Goal: Task Accomplishment & Management: Manage account settings

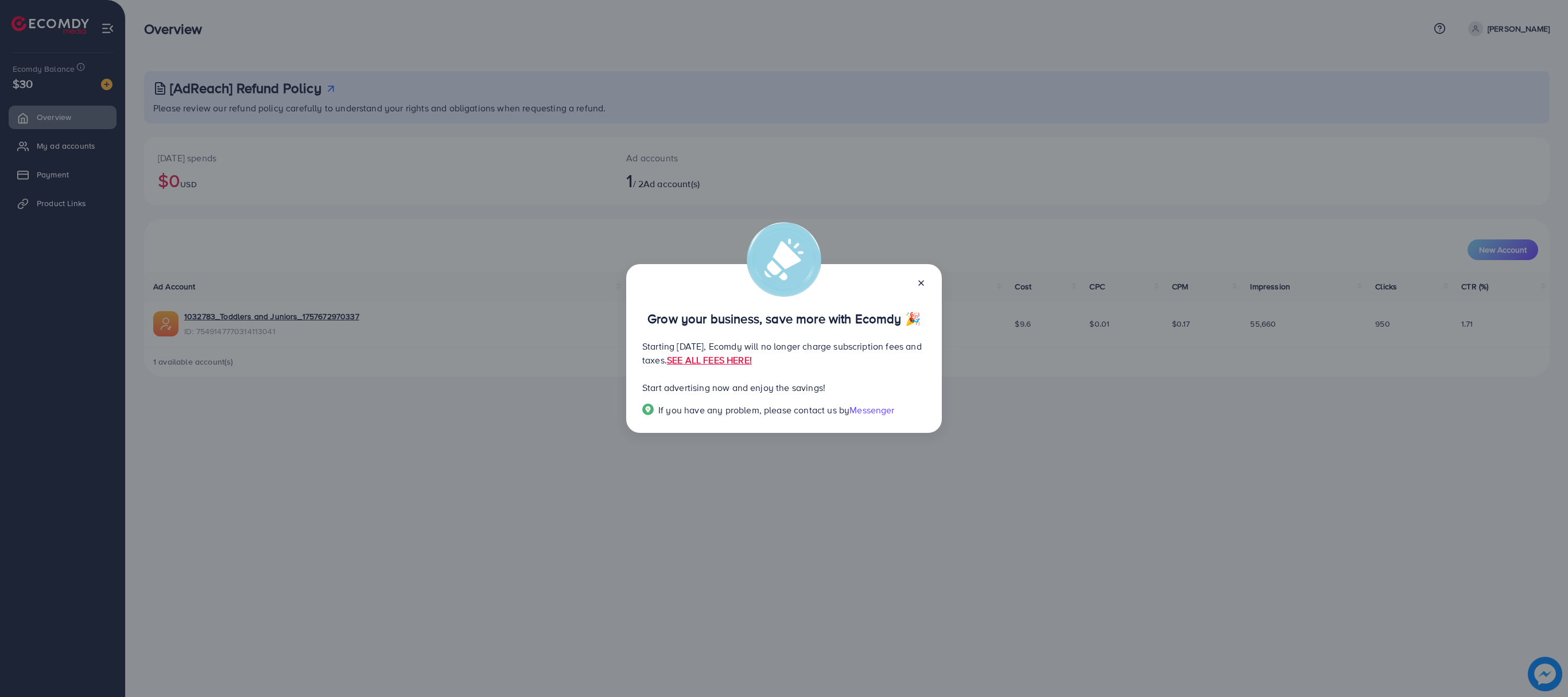
click at [922, 284] on line at bounding box center [921, 282] width 4 height 4
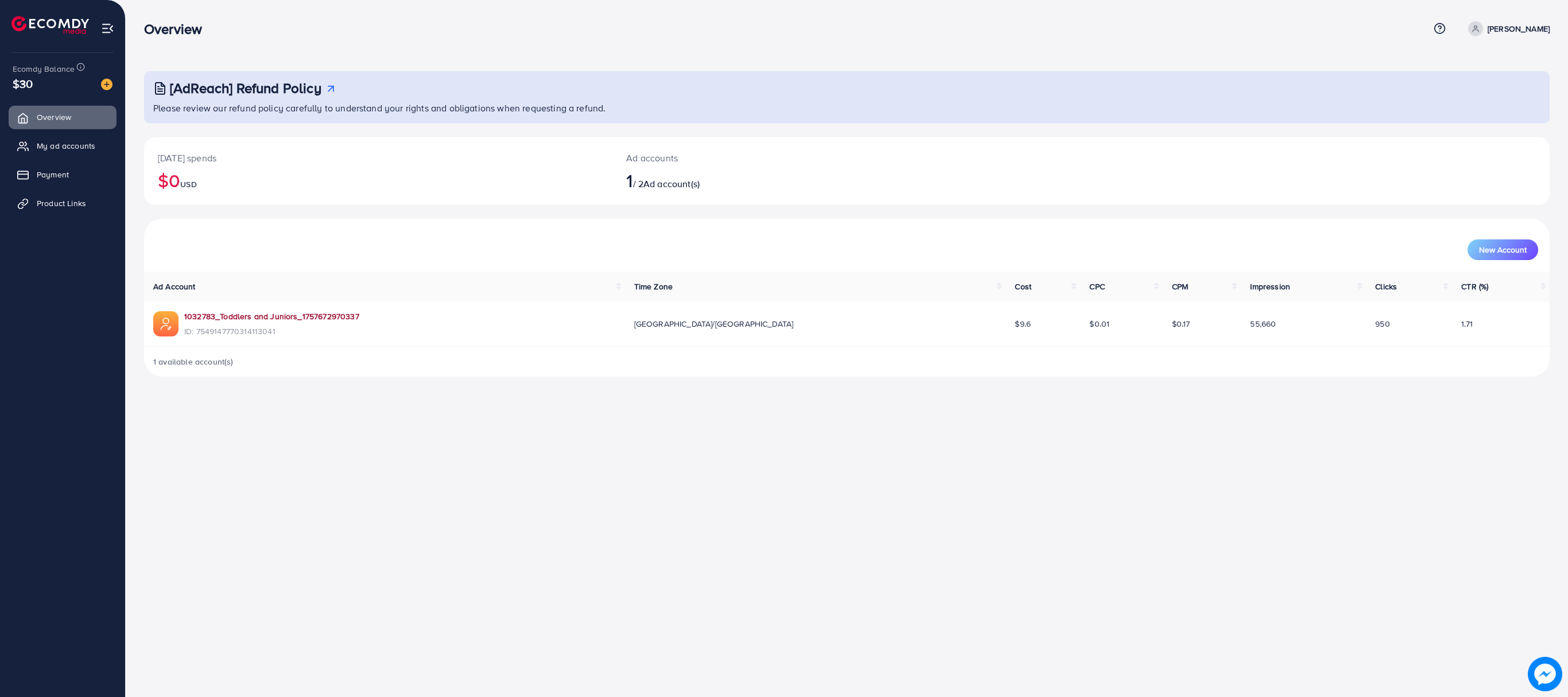
click at [276, 317] on link "1032783_Toddlers and Juniors_1757672970337" at bounding box center [271, 316] width 175 height 12
click at [57, 147] on span "My ad accounts" at bounding box center [68, 146] width 58 height 12
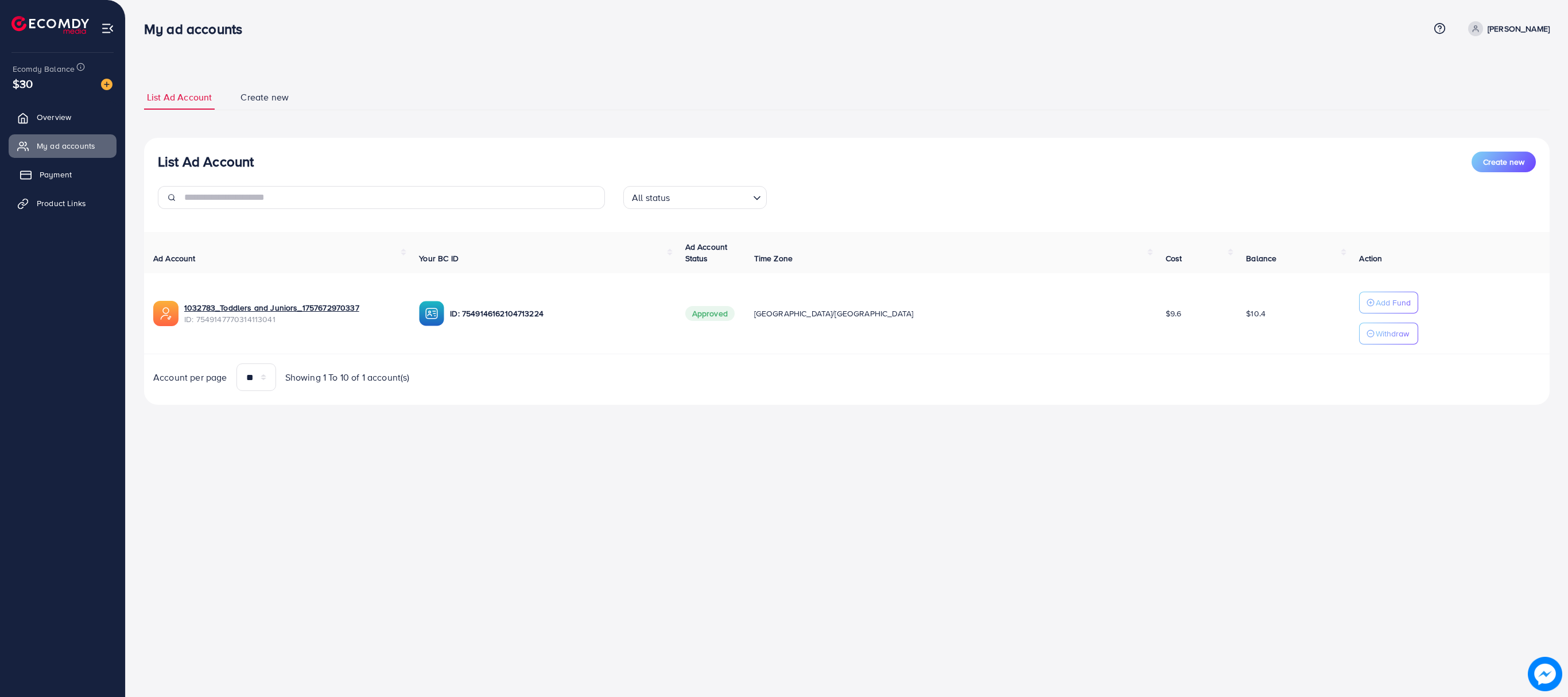
click at [53, 177] on span "Payment" at bounding box center [55, 174] width 32 height 12
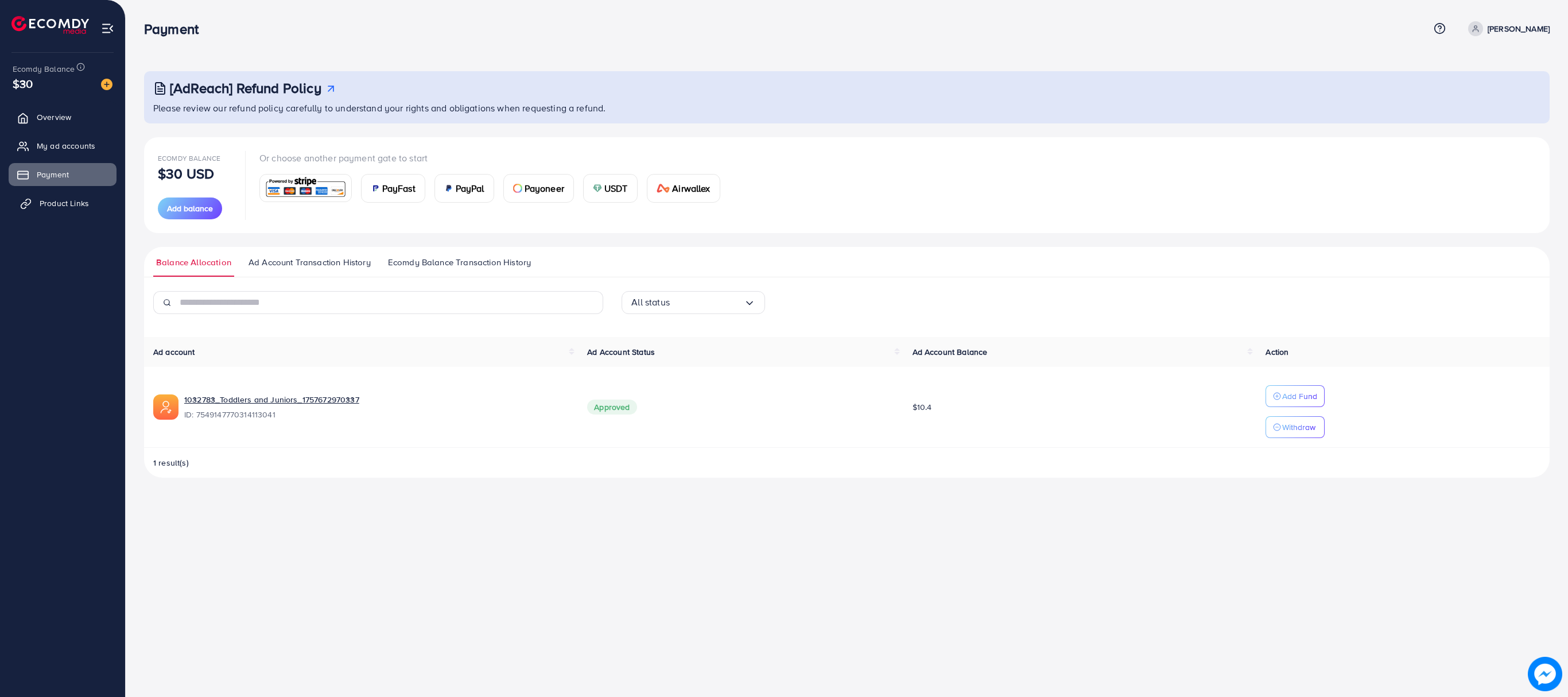
click at [62, 203] on span "Product Links" at bounding box center [64, 203] width 49 height 12
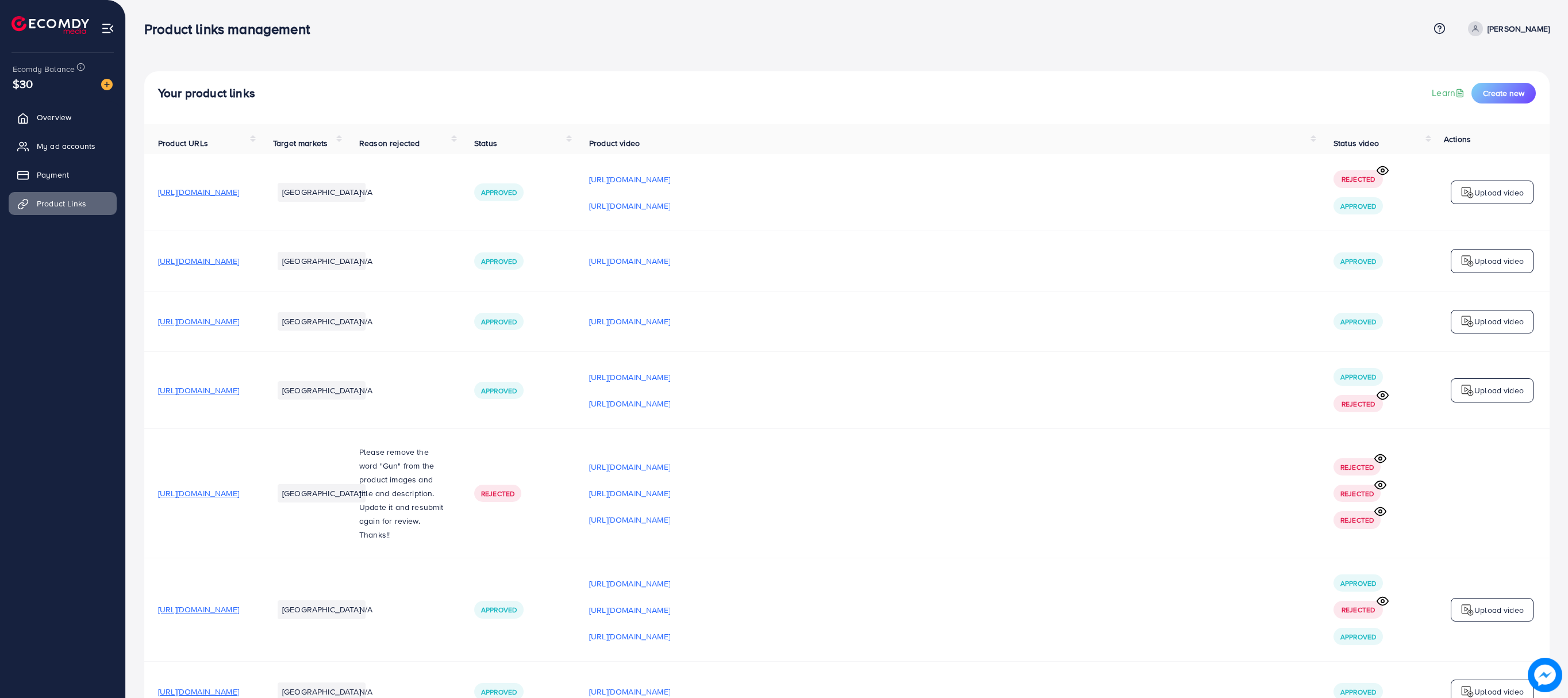
drag, startPoint x: 1567, startPoint y: 228, endPoint x: 1569, endPoint y: 330, distance: 102.0
click at [1568, 330] on html "Product links management Help Center Contact Support Plans and Pricing Term and…" at bounding box center [784, 349] width 1568 height 698
drag, startPoint x: 1561, startPoint y: 382, endPoint x: 1569, endPoint y: 492, distance: 110.3
click at [1563, 391] on div "Your product links Learn Create new Product URLs Target markets Reason rejected…" at bounding box center [847, 387] width 1442 height 774
drag, startPoint x: 1564, startPoint y: 578, endPoint x: 1569, endPoint y: 705, distance: 127.1
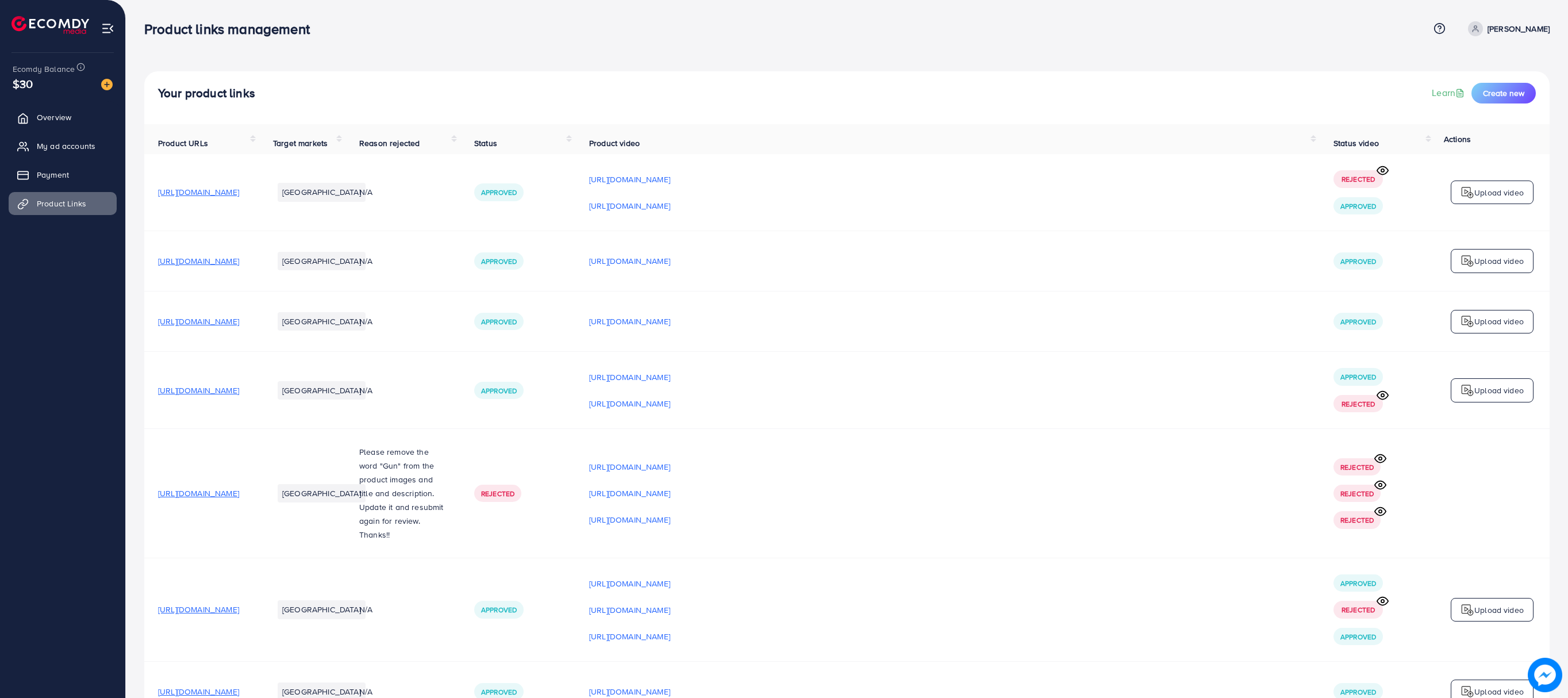
click at [1568, 697] on html "Product links management Help Center Contact Support Plans and Pricing Term and…" at bounding box center [784, 349] width 1568 height 698
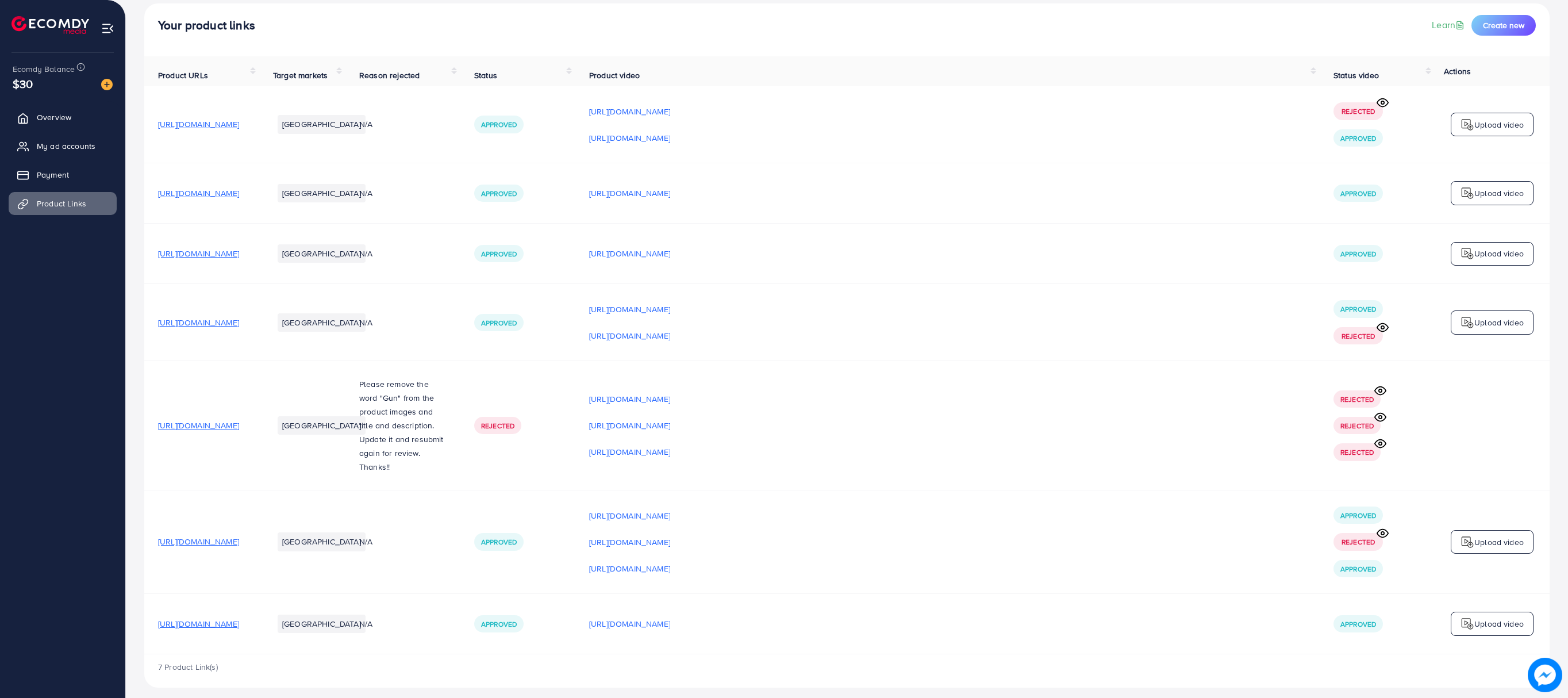
scroll to position [89, 0]
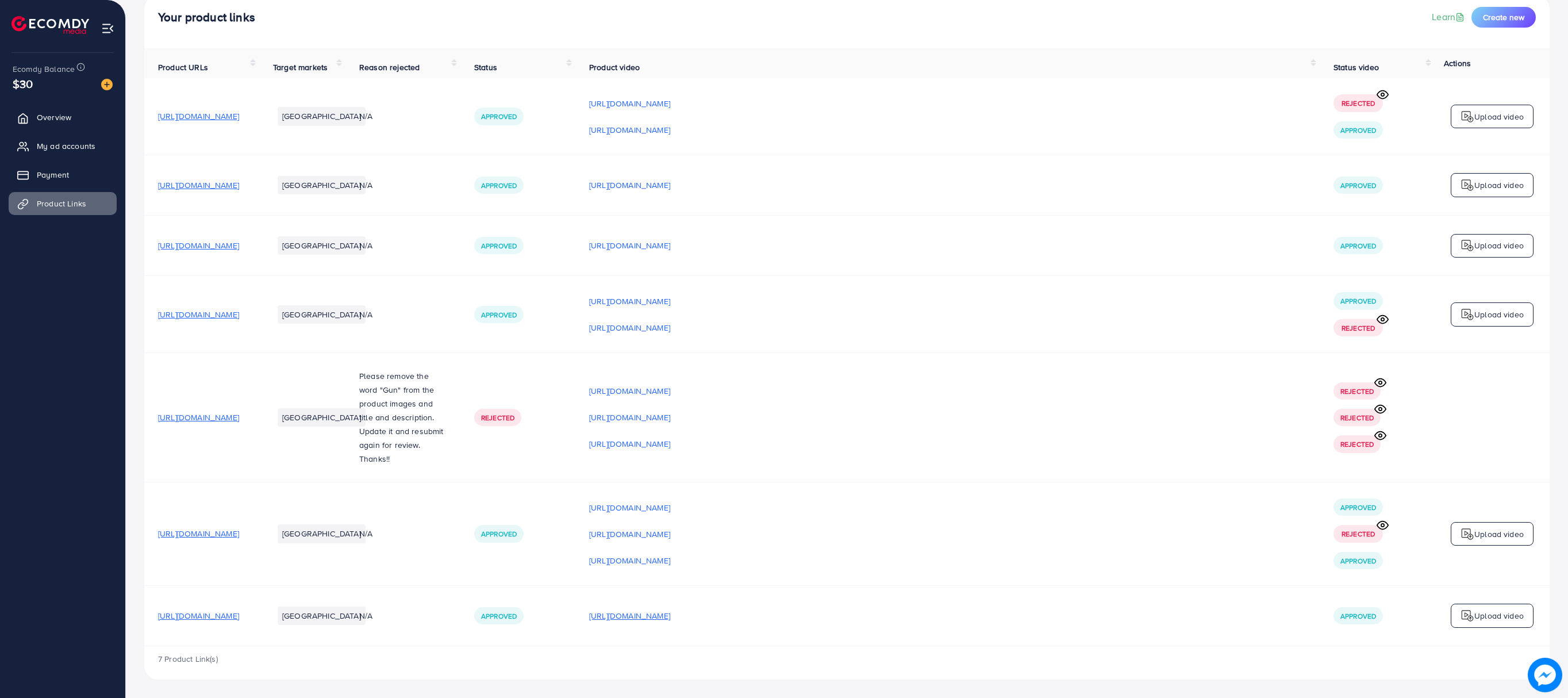
click at [670, 612] on p "[URL][DOMAIN_NAME]" at bounding box center [630, 616] width 81 height 14
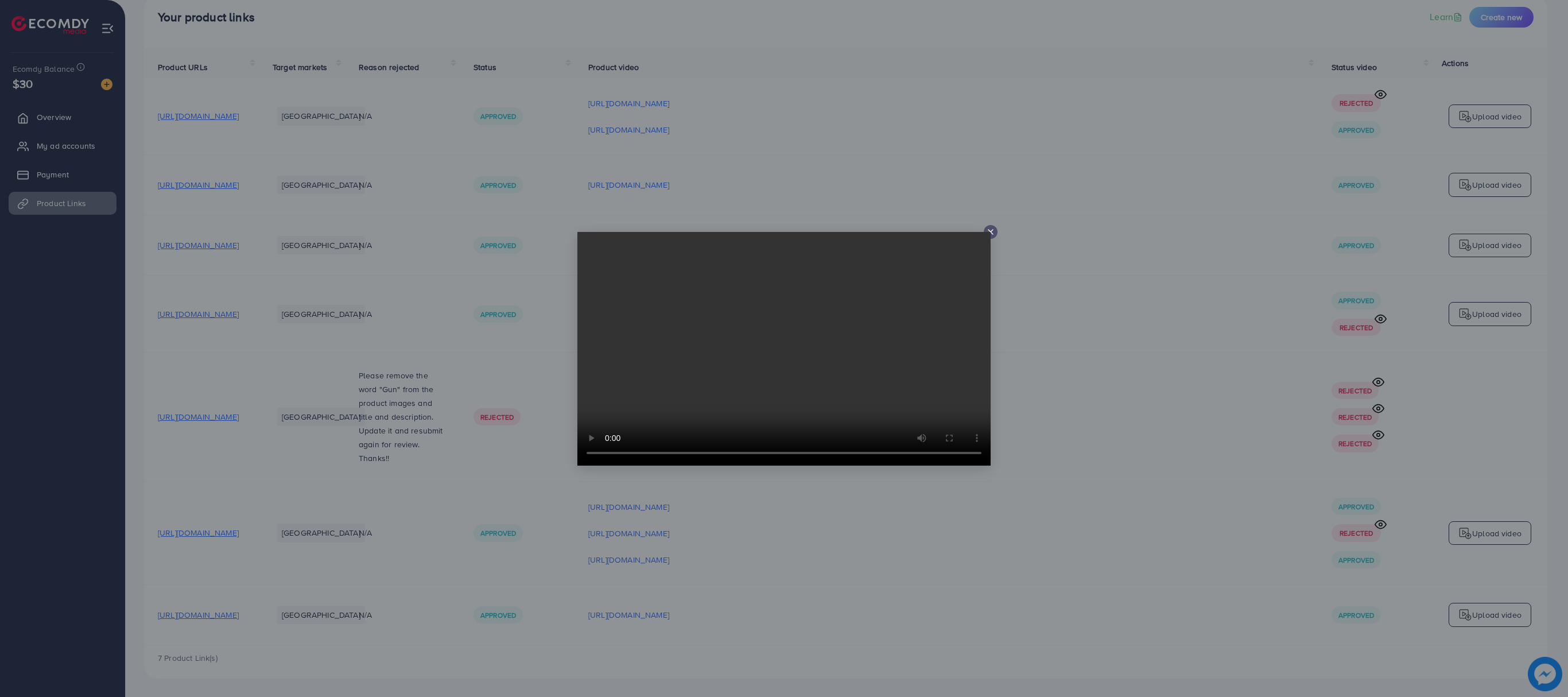
click at [992, 232] on icon at bounding box center [990, 232] width 9 height 9
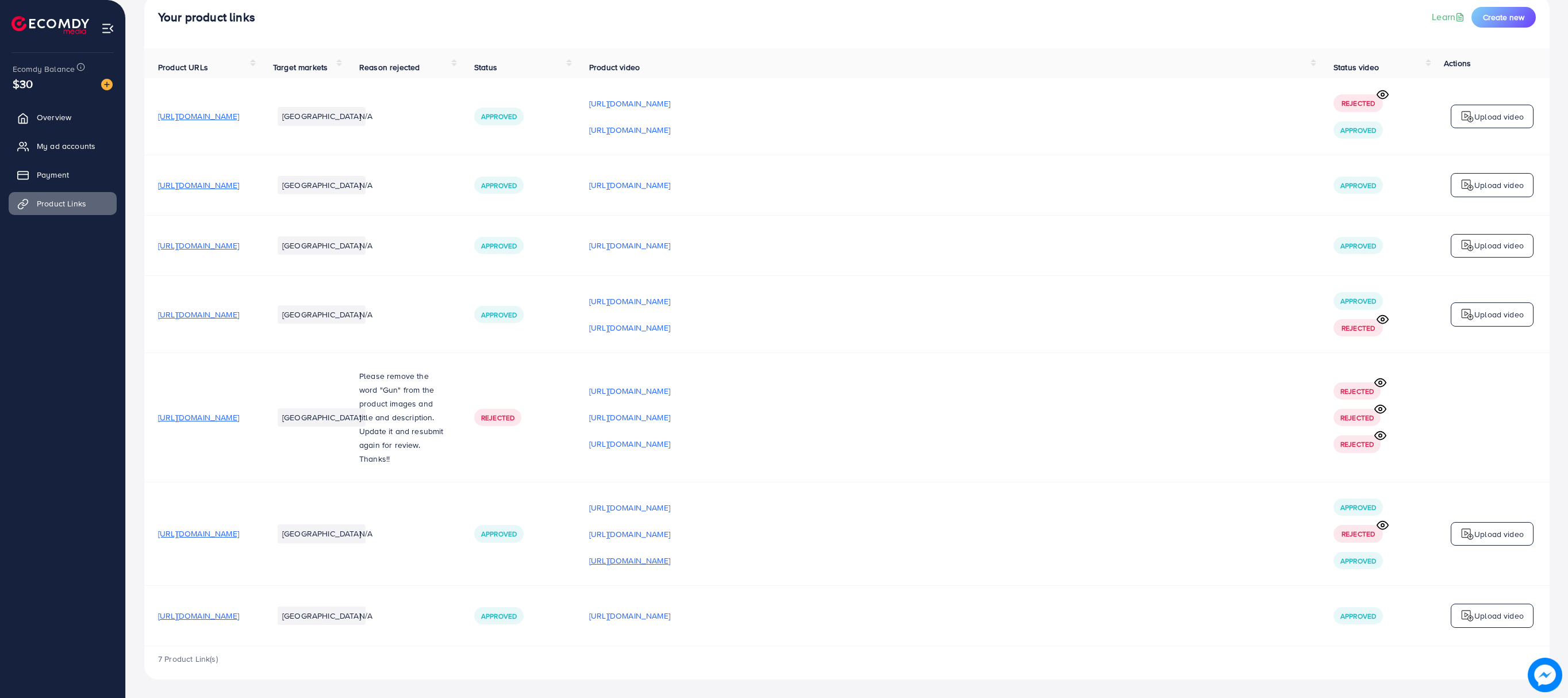
click at [670, 553] on p "[URL][DOMAIN_NAME]" at bounding box center [630, 560] width 81 height 14
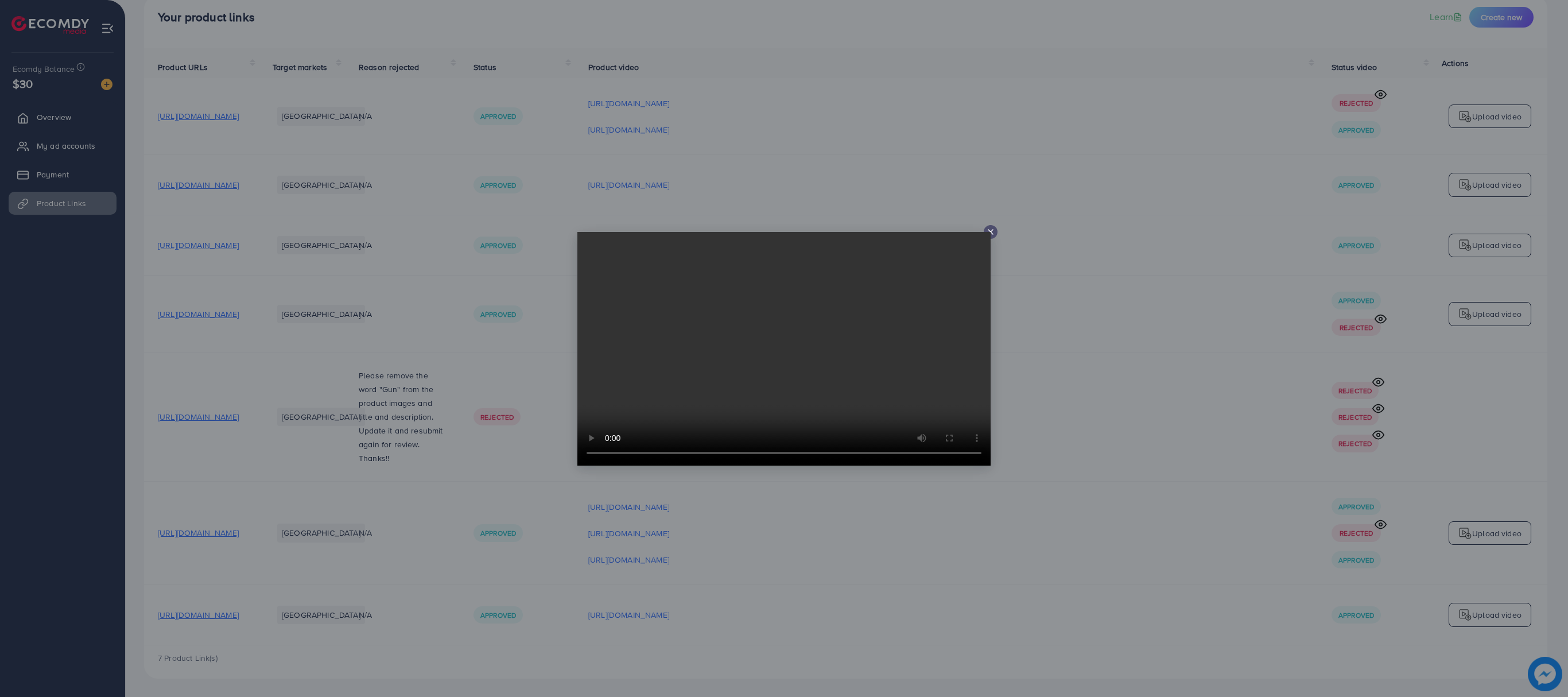
click at [992, 225] on div at bounding box center [990, 232] width 14 height 14
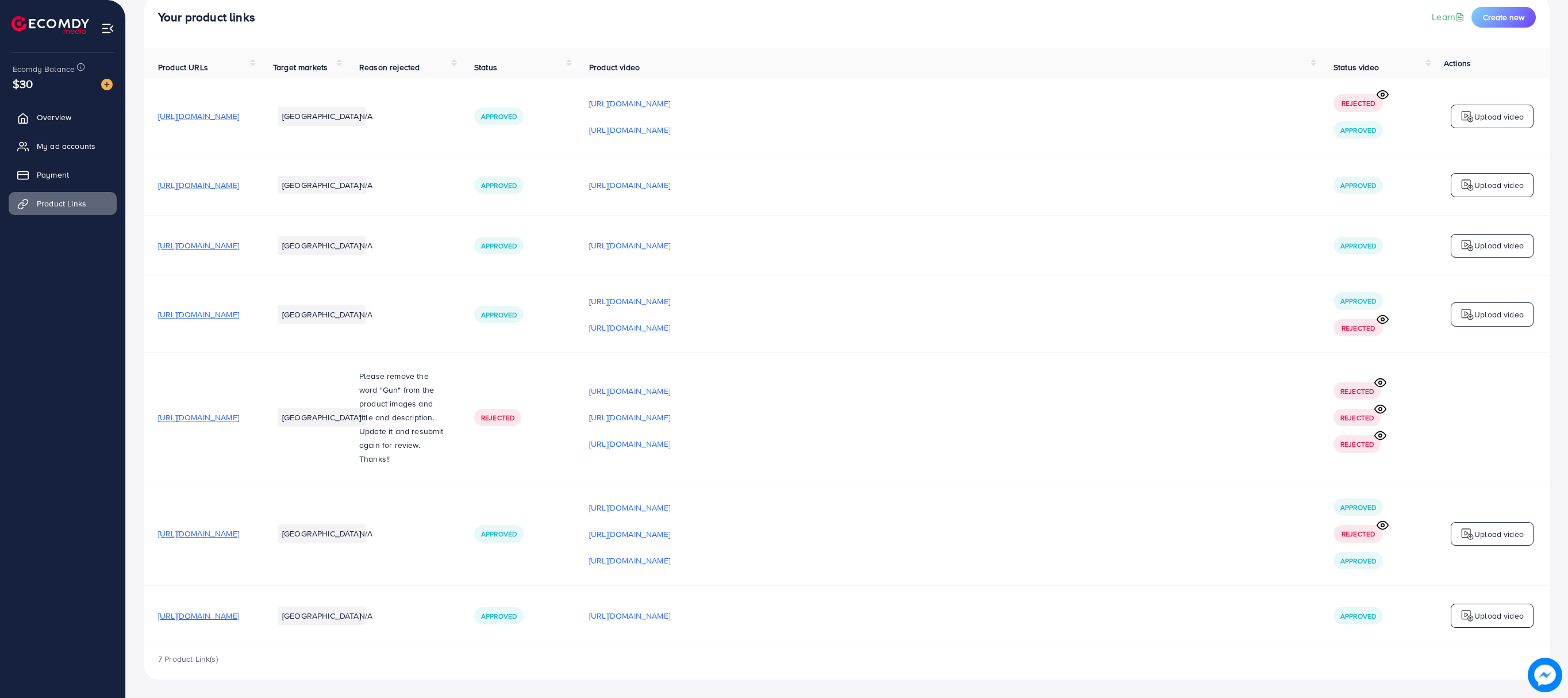
scroll to position [0, 0]
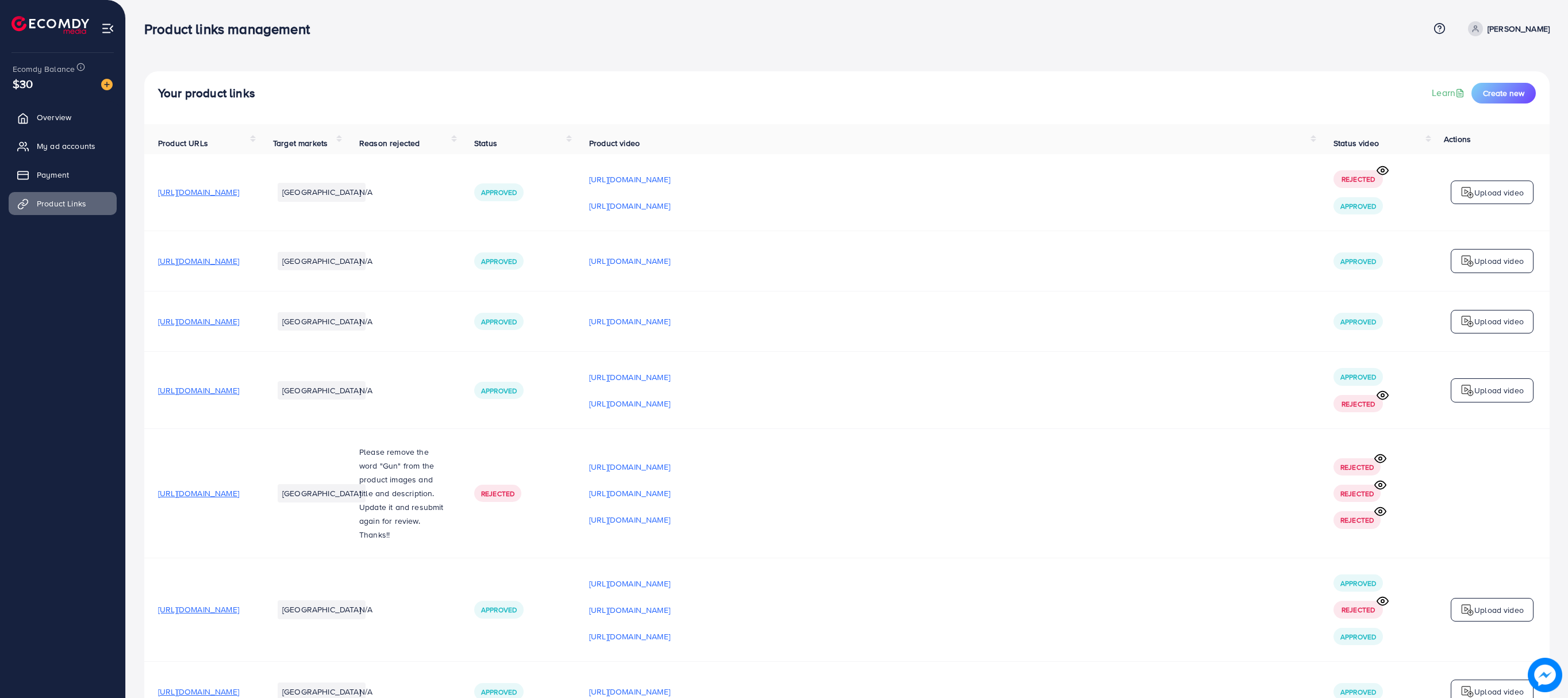
click at [1503, 33] on p "[PERSON_NAME]" at bounding box center [1518, 29] width 62 height 14
click at [1474, 91] on span "Log out" at bounding box center [1481, 94] width 31 height 14
